Goal: Transaction & Acquisition: Download file/media

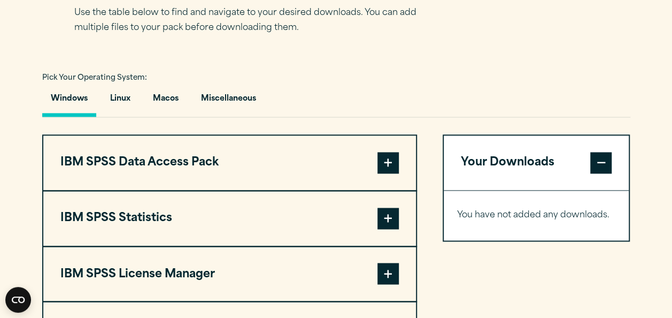
scroll to position [802, 0]
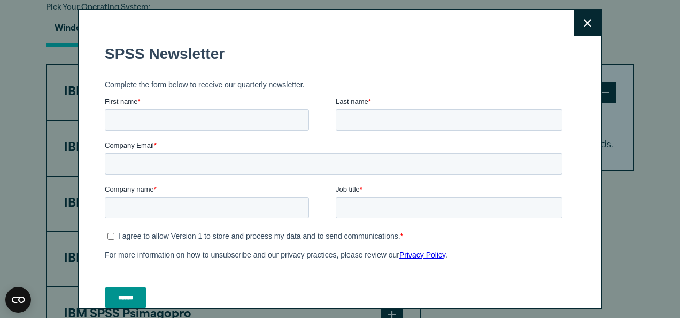
click at [584, 21] on icon at bounding box center [587, 23] width 7 height 8
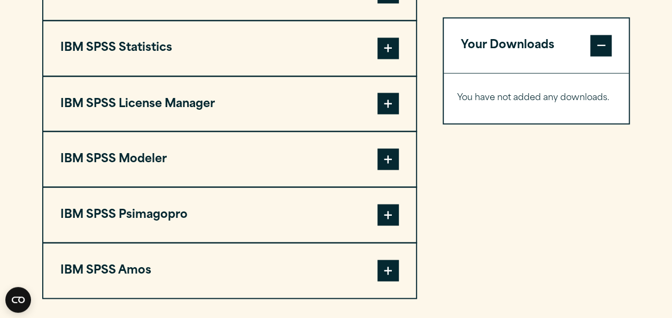
scroll to position [855, 0]
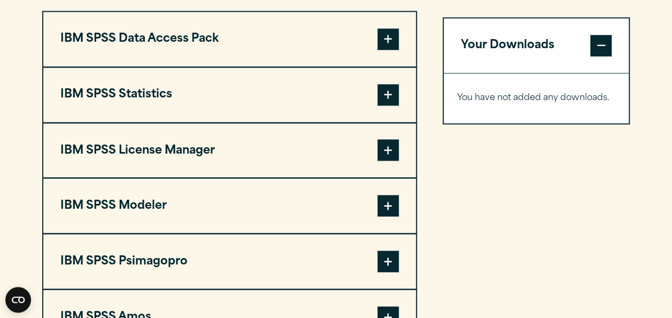
click at [385, 92] on span at bounding box center [387, 94] width 21 height 21
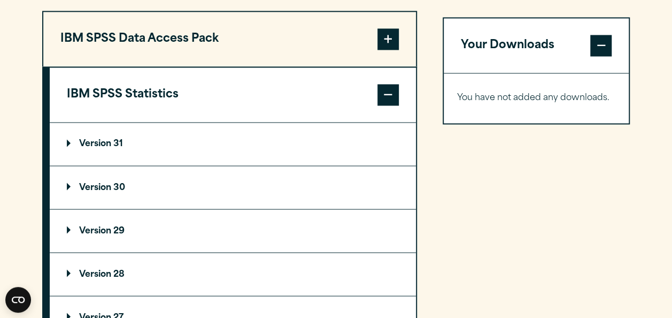
click at [107, 148] on summary "Version 31" at bounding box center [233, 143] width 366 height 43
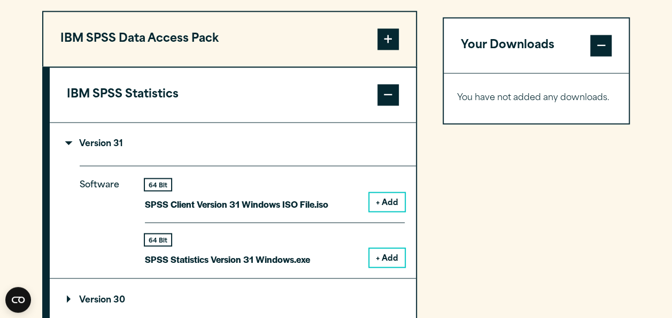
click at [389, 256] on button "+ Add" at bounding box center [386, 257] width 35 height 18
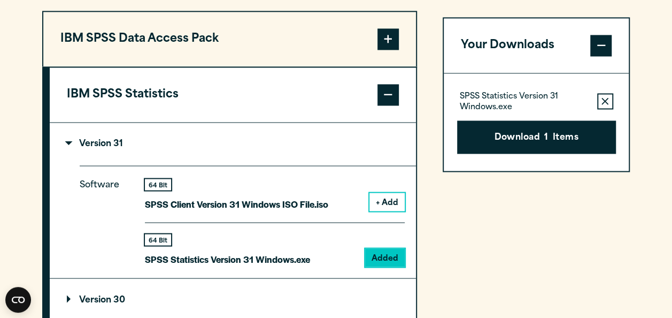
click at [390, 202] on button "+ Add" at bounding box center [386, 201] width 35 height 18
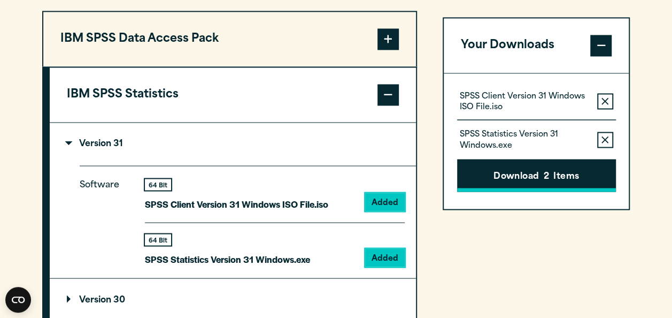
click at [499, 174] on button "Download 2 Items" at bounding box center [536, 175] width 159 height 33
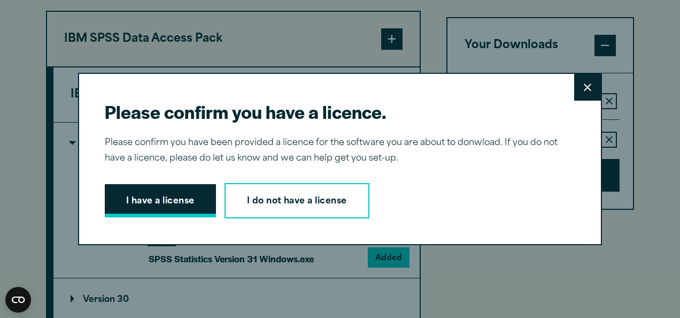
click at [166, 204] on button "I have a license" at bounding box center [160, 200] width 111 height 33
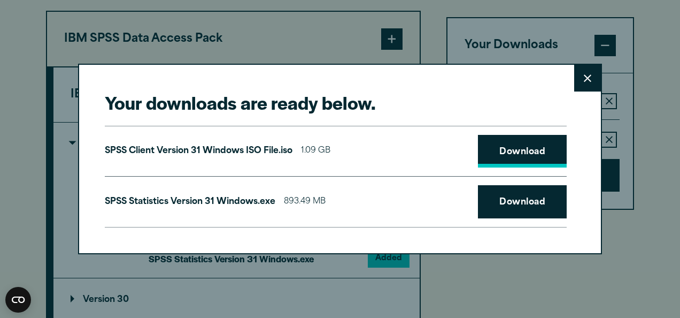
click at [539, 148] on link "Download" at bounding box center [522, 151] width 89 height 33
click at [531, 199] on link "Download" at bounding box center [522, 201] width 89 height 33
click at [584, 79] on icon at bounding box center [587, 78] width 7 height 8
